Goal: Task Accomplishment & Management: Complete application form

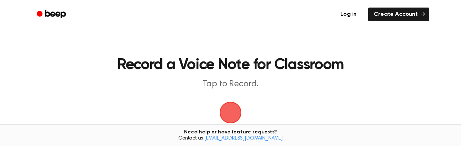
click at [232, 112] on span "button" at bounding box center [230, 113] width 20 height 20
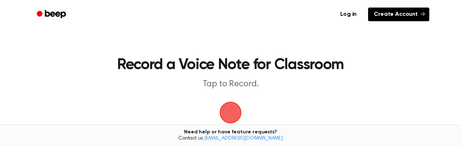
click at [415, 15] on link "Create Account" at bounding box center [398, 15] width 61 height 14
